Goal: Information Seeking & Learning: Understand process/instructions

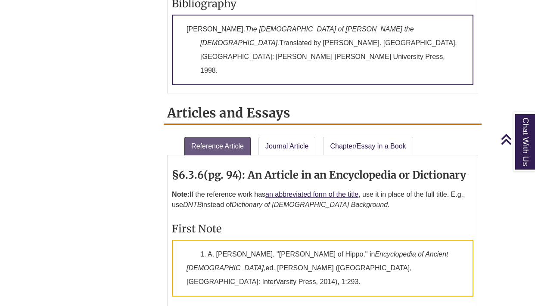
scroll to position [902, 0]
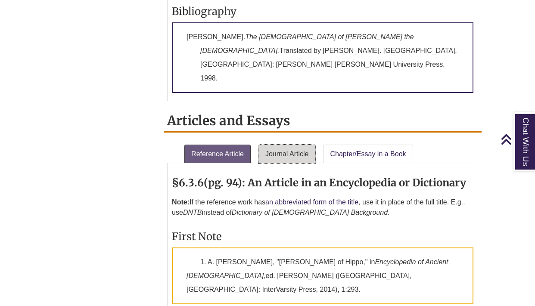
click at [291, 145] on link "Journal Article" at bounding box center [286, 154] width 57 height 19
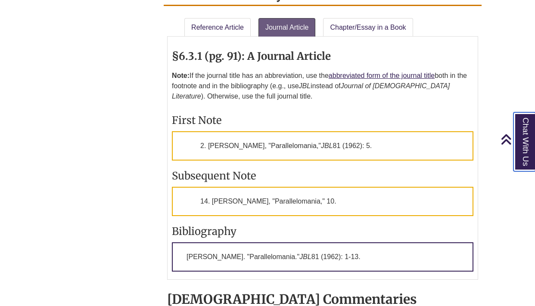
scroll to position [1109, 0]
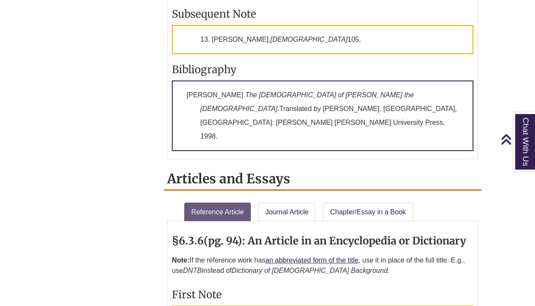
scroll to position [903, 0]
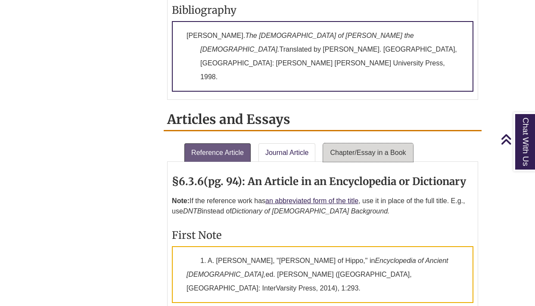
click at [360, 143] on link "Chapter/Essay in a Book" at bounding box center [368, 152] width 90 height 19
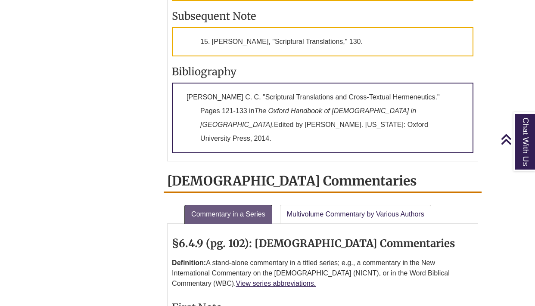
scroll to position [1189, 0]
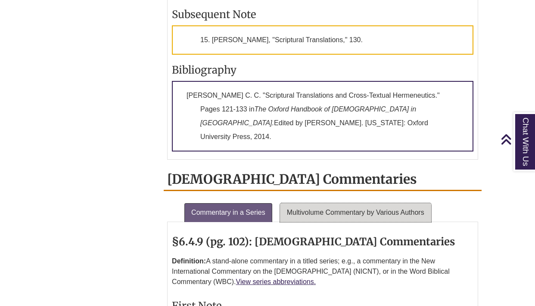
click at [394, 203] on link "Multivolume Commentary by Various Authors" at bounding box center [355, 212] width 151 height 19
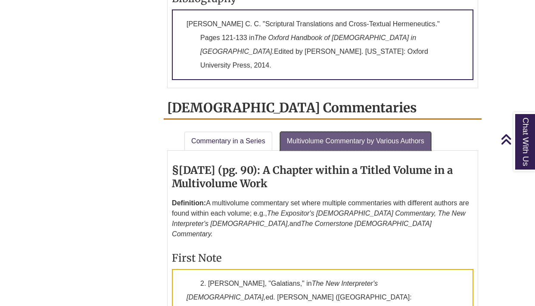
scroll to position [1246, 0]
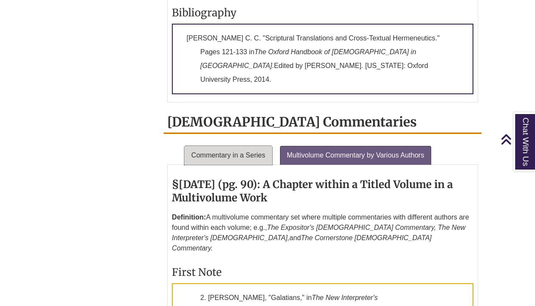
click at [237, 146] on link "Commentary in a Series" at bounding box center [228, 155] width 88 height 19
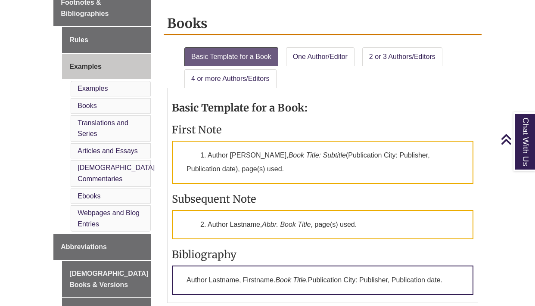
scroll to position [345, 0]
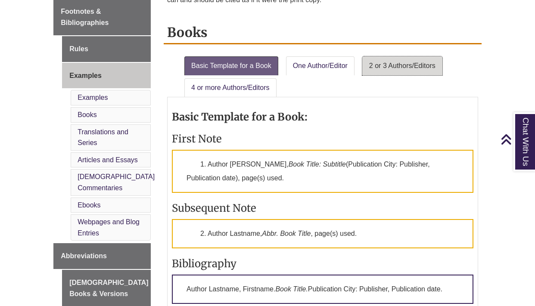
click at [397, 70] on link "2 or 3 Authors/Editors" at bounding box center [402, 65] width 80 height 19
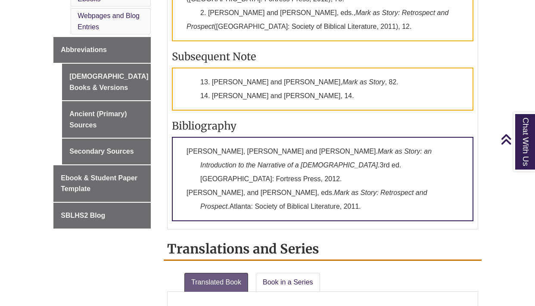
scroll to position [558, 0]
